Goal: Transaction & Acquisition: Purchase product/service

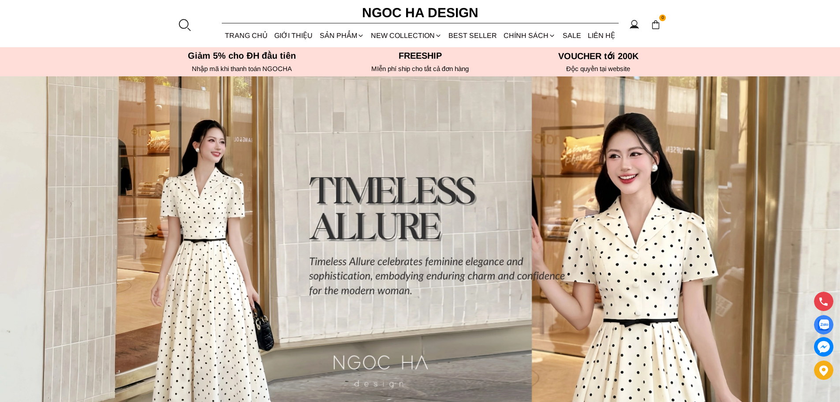
click at [0, 0] on link "Đầm" at bounding box center [0, 0] width 0 height 0
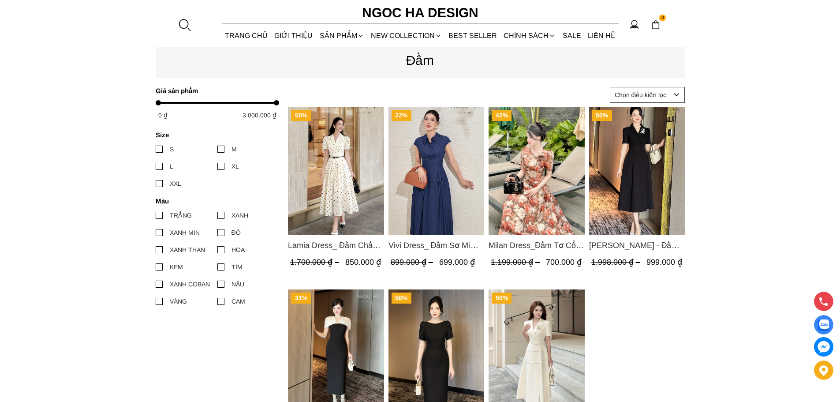
scroll to position [309, 0]
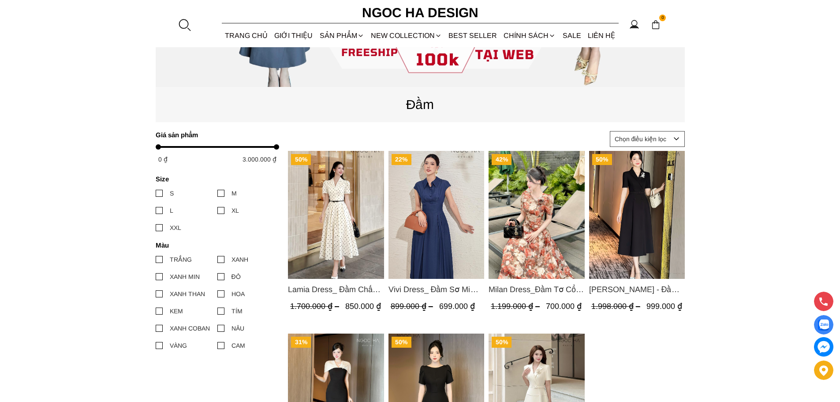
click at [348, 34] on div "SẢN PHẨM" at bounding box center [341, 35] width 51 height 23
click at [397, 34] on link "NEW COLLECTION" at bounding box center [406, 35] width 78 height 23
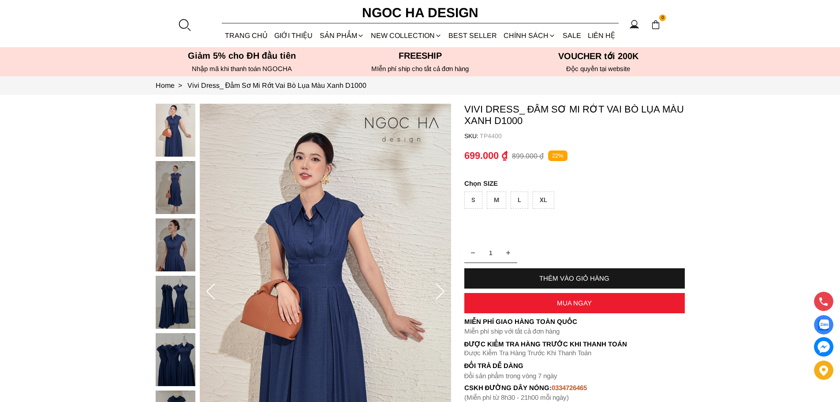
scroll to position [132, 0]
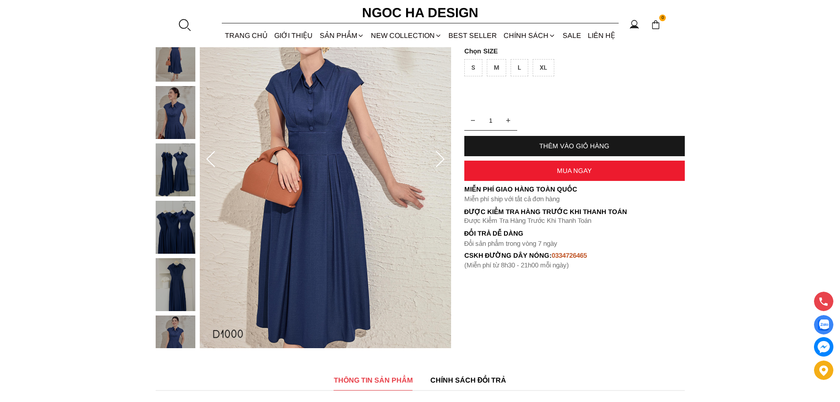
click at [167, 173] on div at bounding box center [178, 200] width 44 height 458
click at [174, 231] on img at bounding box center [176, 227] width 40 height 53
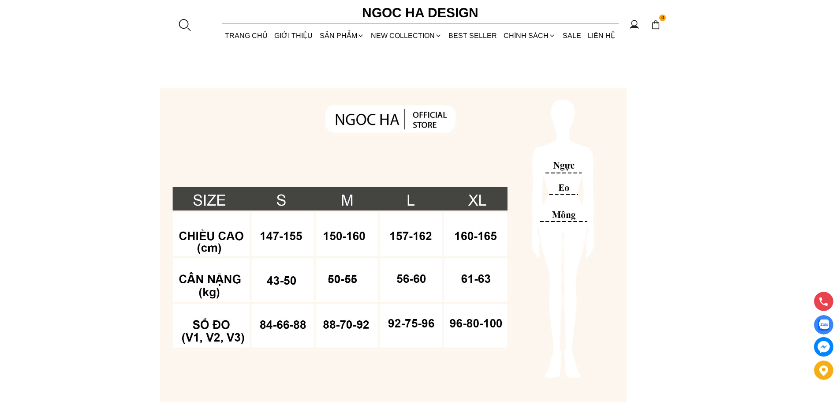
scroll to position [573, 0]
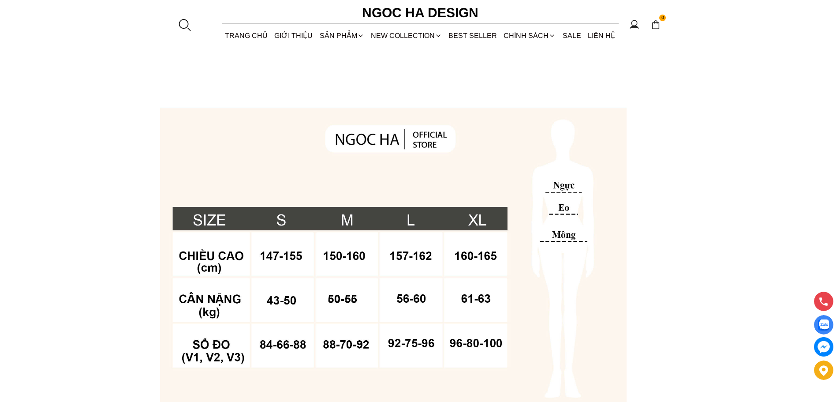
click at [743, 96] on section "THÔNG TIN SẢN PHẨM CHÍNH SÁCH ĐỔI TRẢ Vivi Dress_ Đầm Sơ MI Rớt Vai Bò Lụa Màu …" at bounding box center [420, 318] width 840 height 804
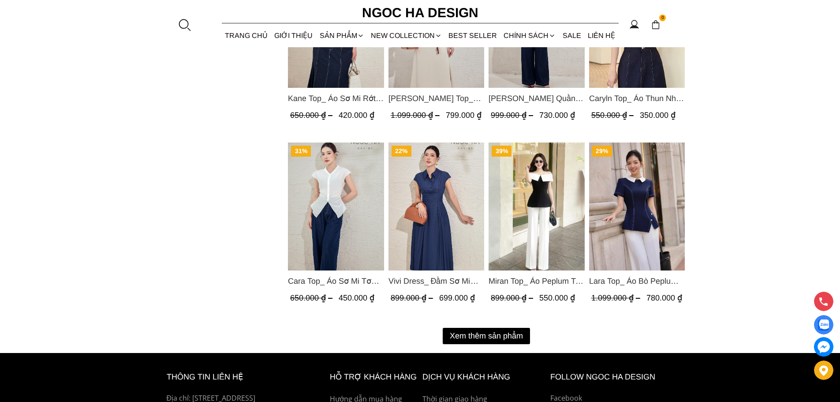
scroll to position [1166, 0]
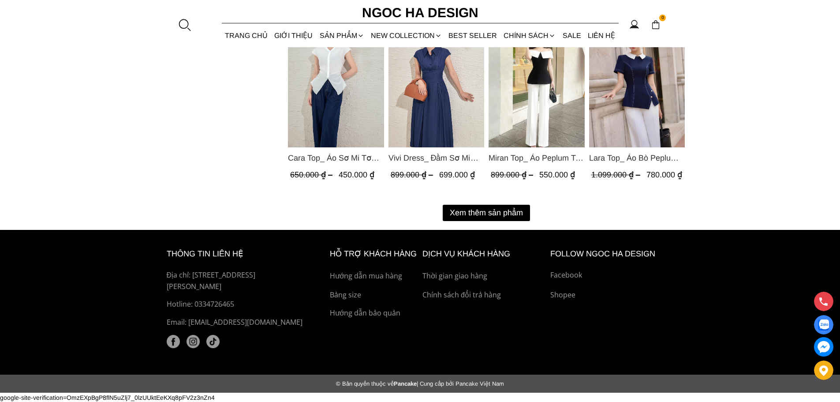
click at [494, 209] on button "Xem thêm sản phẩm" at bounding box center [486, 213] width 87 height 16
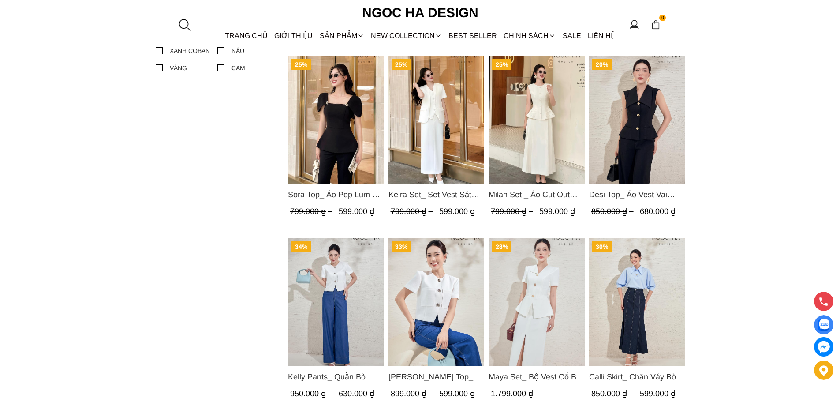
scroll to position [573, 0]
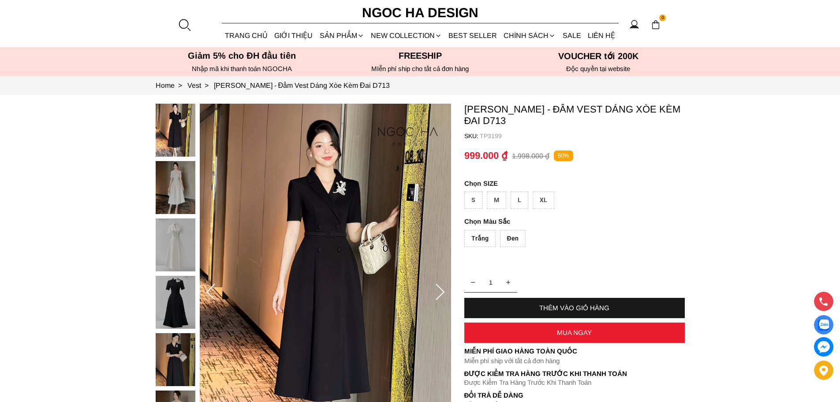
click at [169, 199] on img at bounding box center [176, 187] width 40 height 53
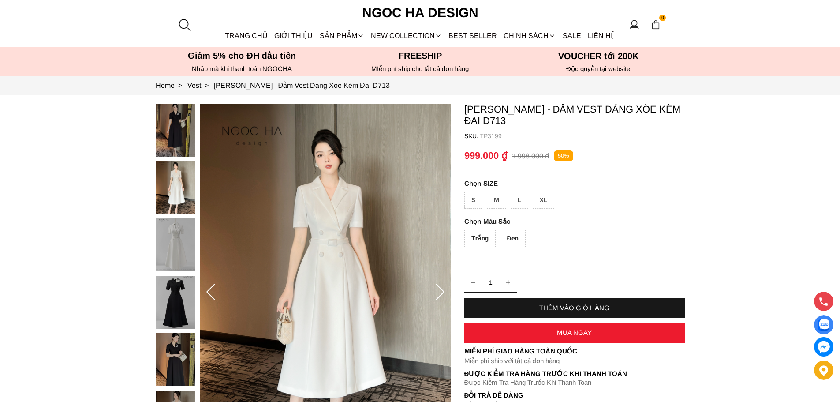
click at [179, 140] on img at bounding box center [176, 130] width 40 height 53
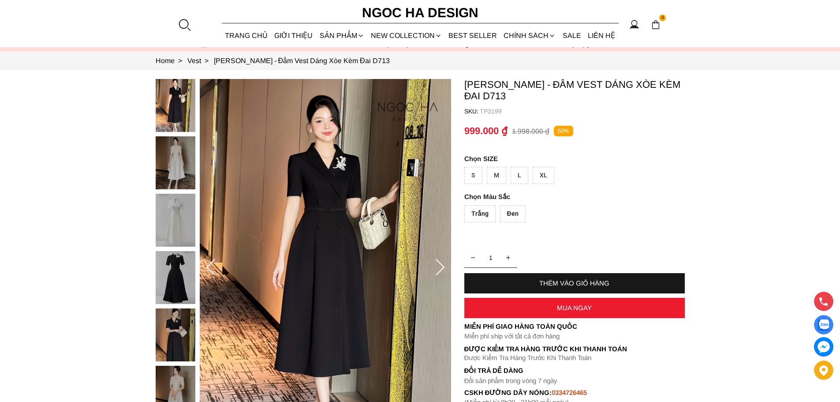
scroll to position [132, 0]
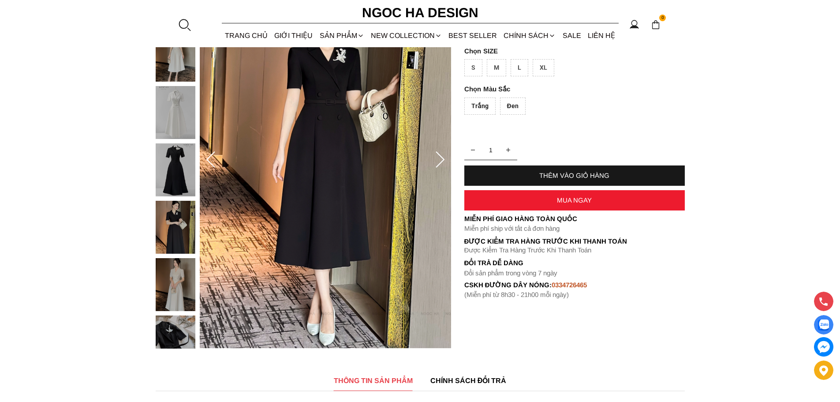
click at [184, 217] on img at bounding box center [176, 227] width 40 height 53
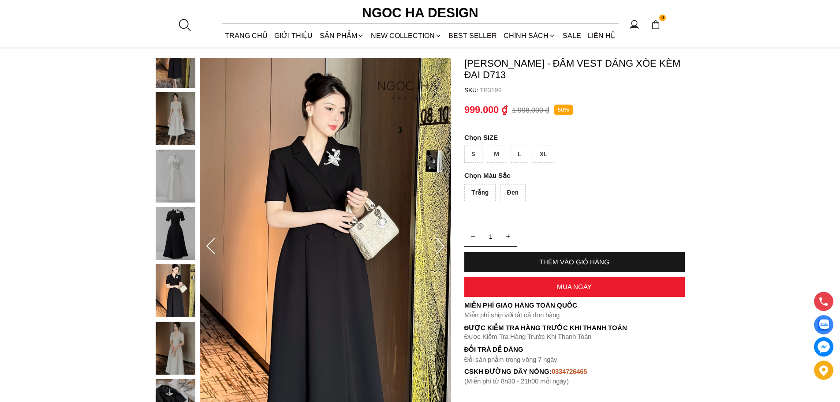
scroll to position [44, 0]
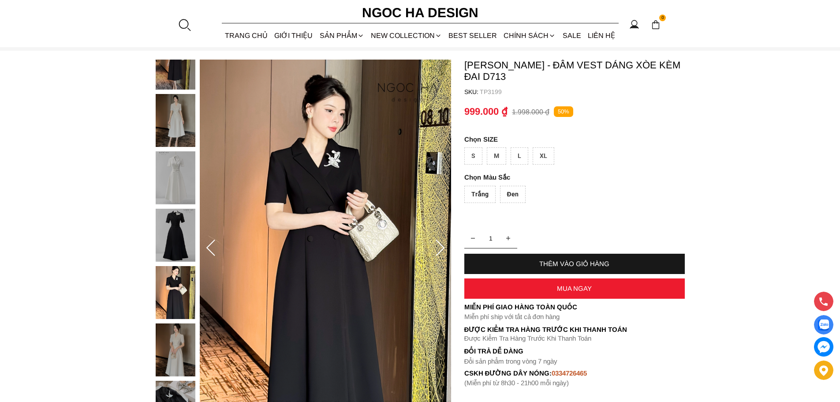
click at [440, 239] on icon at bounding box center [440, 248] width 18 height 18
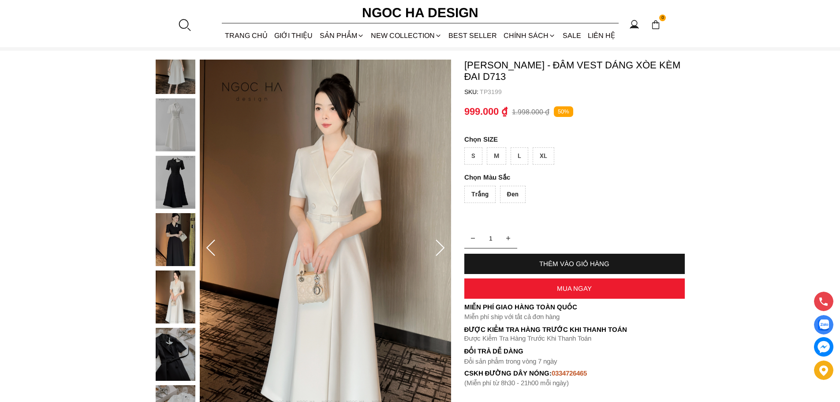
click at [441, 246] on icon at bounding box center [440, 248] width 18 height 18
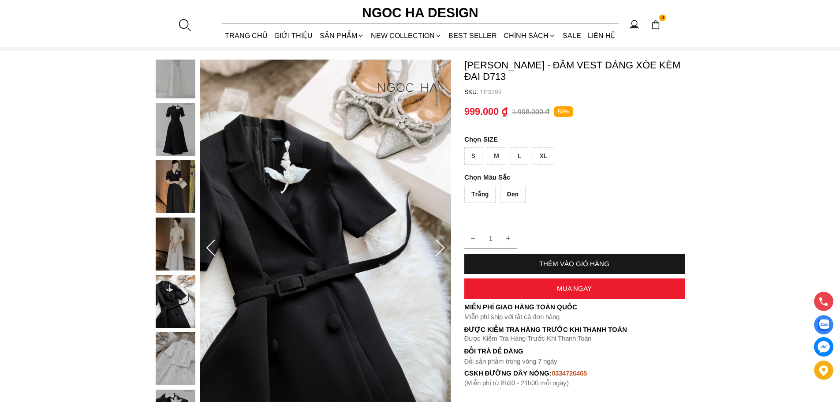
click at [440, 241] on icon at bounding box center [440, 248] width 18 height 18
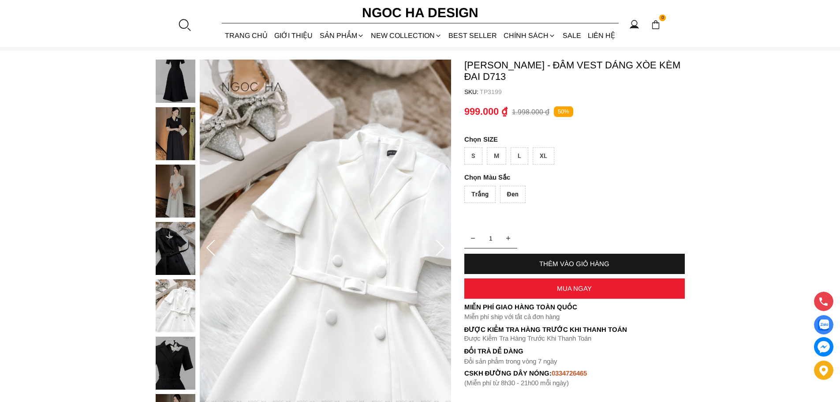
click at [440, 241] on icon at bounding box center [440, 248] width 18 height 18
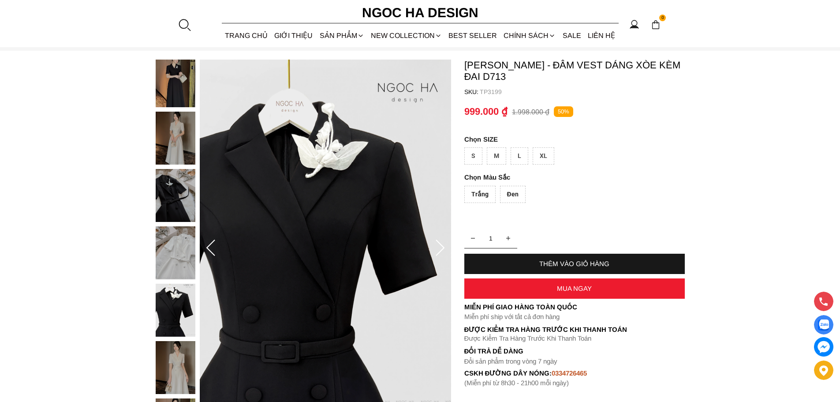
click at [440, 241] on icon at bounding box center [440, 248] width 18 height 18
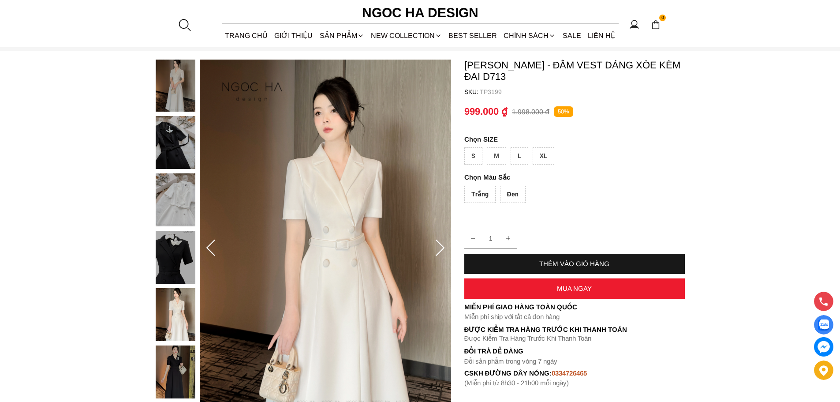
click at [440, 241] on icon at bounding box center [440, 248] width 18 height 18
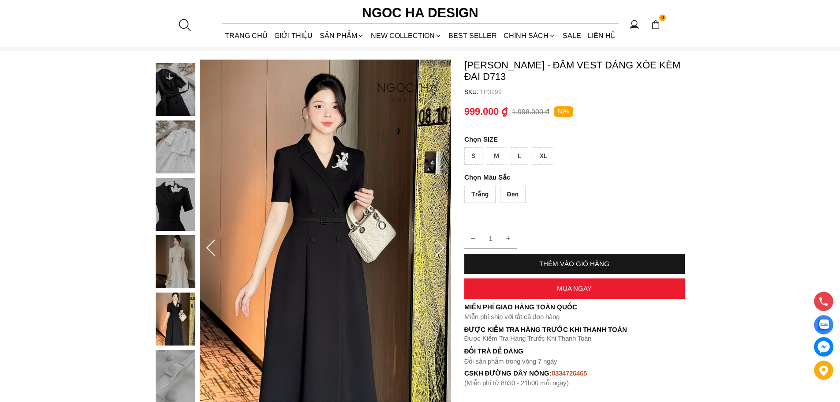
click at [440, 241] on icon at bounding box center [440, 248] width 18 height 18
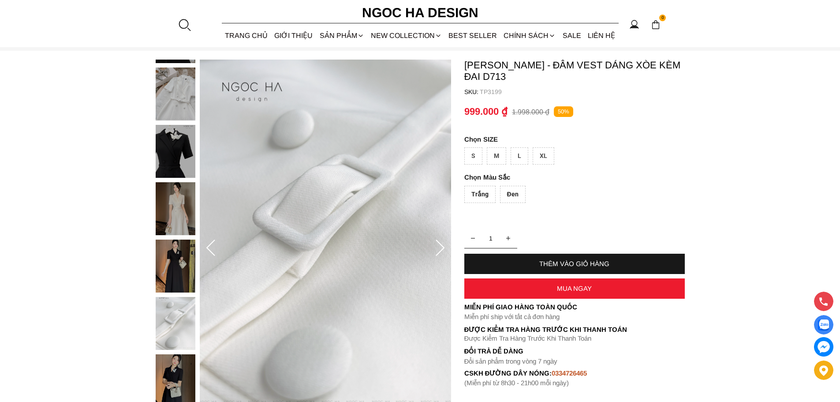
click at [439, 239] on icon at bounding box center [440, 248] width 18 height 18
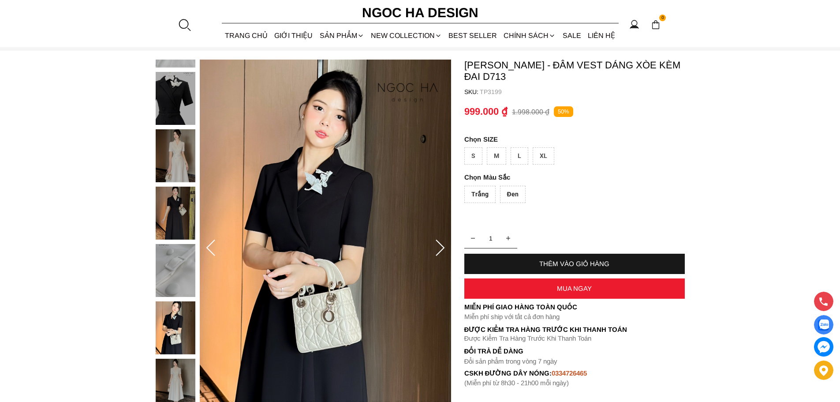
click at [439, 239] on icon at bounding box center [440, 248] width 18 height 18
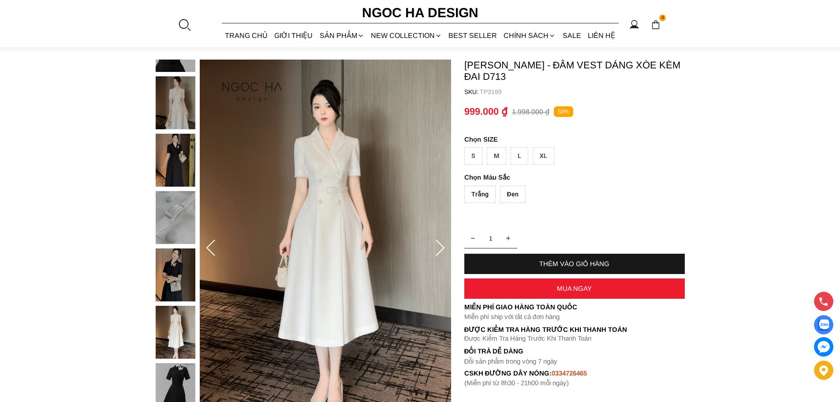
click at [439, 239] on icon at bounding box center [440, 248] width 18 height 18
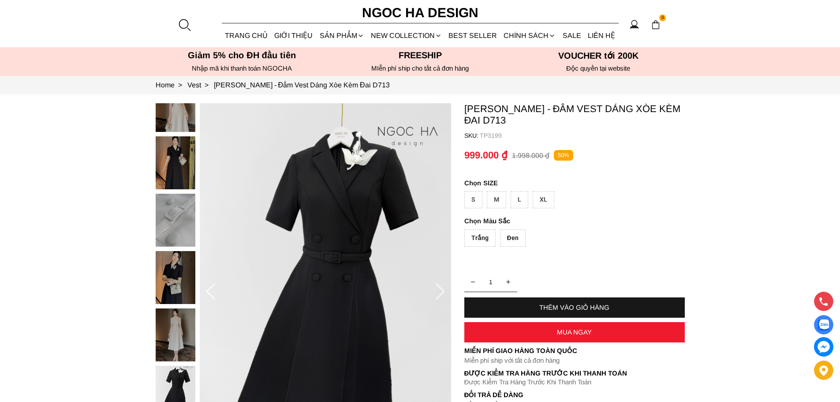
scroll to position [0, 0]
